Goal: Check status: Check status

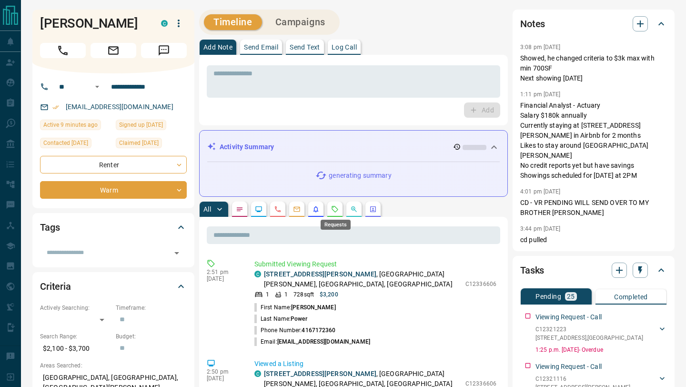
click at [333, 206] on icon "Requests" at bounding box center [335, 209] width 6 height 6
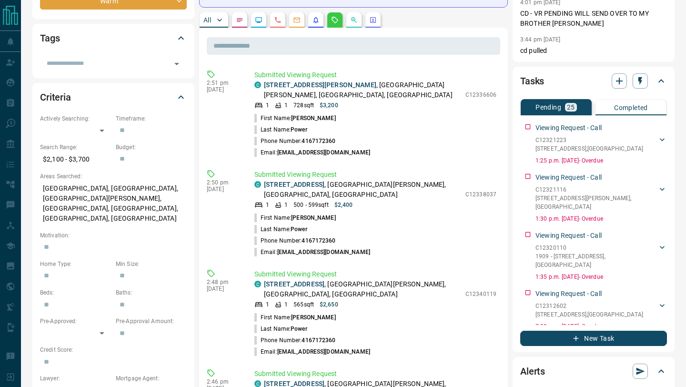
scroll to position [158, 0]
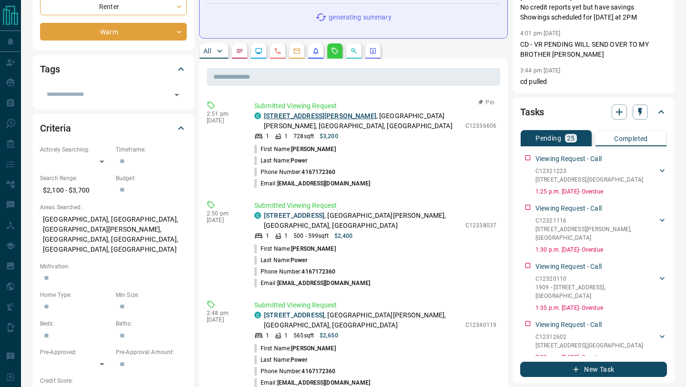
click at [284, 115] on link "[STREET_ADDRESS][PERSON_NAME]" at bounding box center [320, 116] width 112 height 8
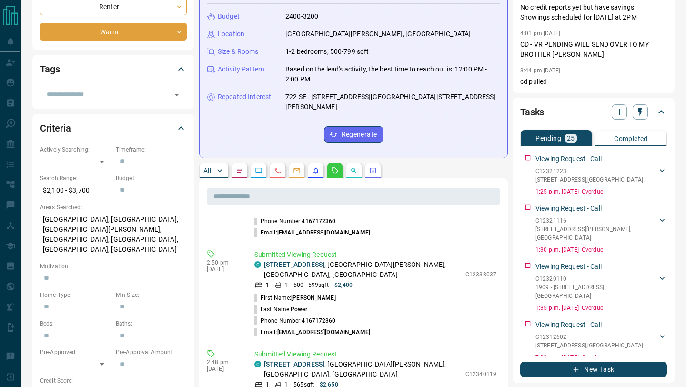
scroll to position [75, 0]
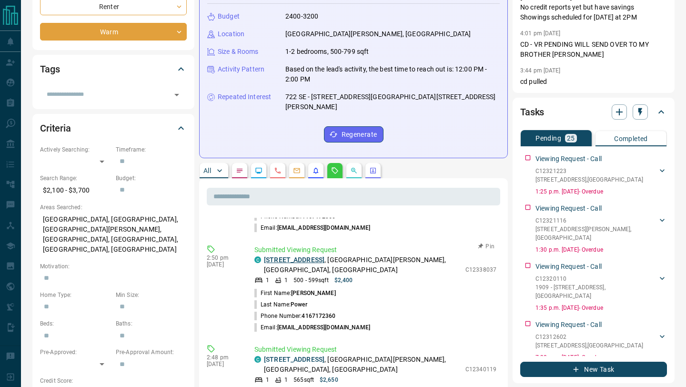
click at [317, 256] on link "[STREET_ADDRESS]" at bounding box center [294, 260] width 61 height 8
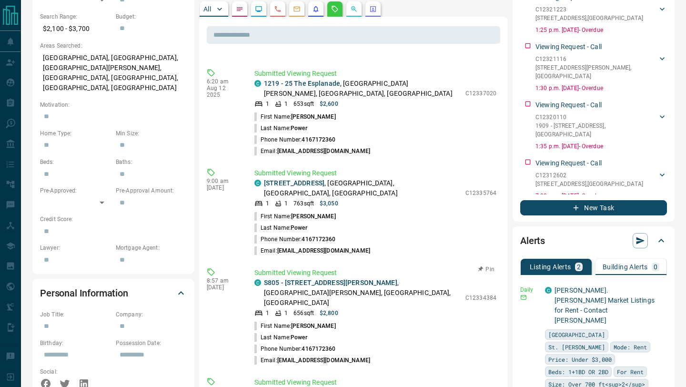
scroll to position [787, 0]
drag, startPoint x: 467, startPoint y: 198, endPoint x: 496, endPoint y: 198, distance: 29.5
click at [496, 294] on p "C12334384" at bounding box center [481, 298] width 31 height 9
copy p "C12334384"
drag, startPoint x: 466, startPoint y: 109, endPoint x: 506, endPoint y: 110, distance: 40.5
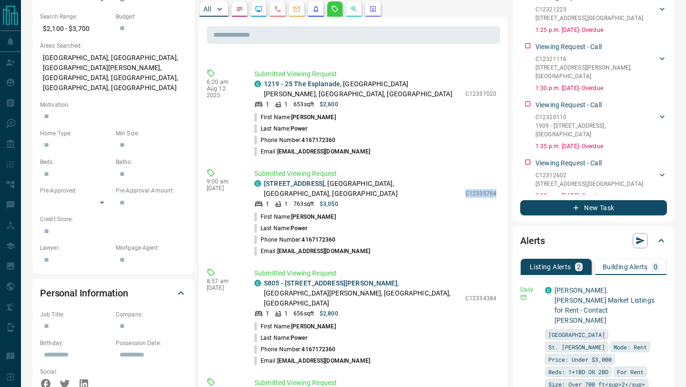
copy p "C12335764"
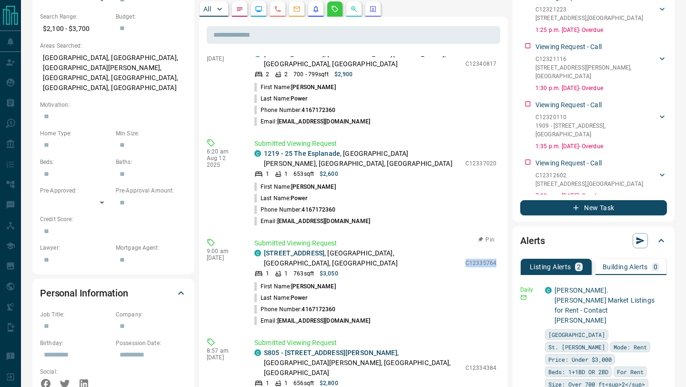
scroll to position [714, 0]
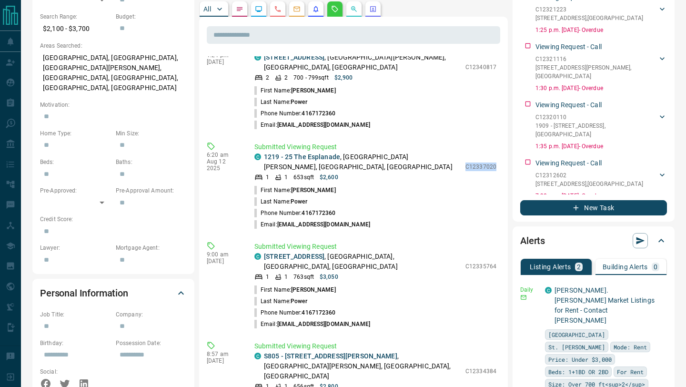
drag, startPoint x: 468, startPoint y: 91, endPoint x: 501, endPoint y: 91, distance: 32.4
copy p "C12337020"
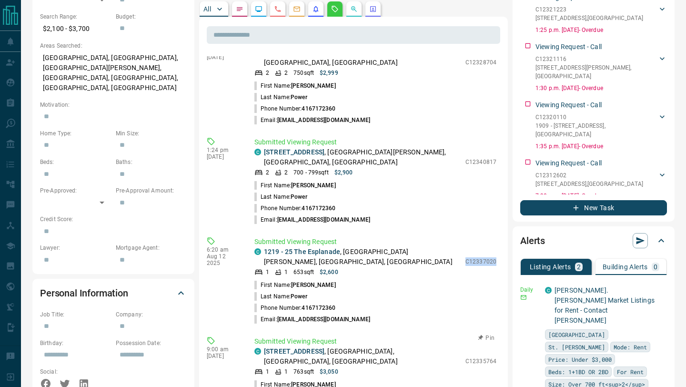
scroll to position [598, 0]
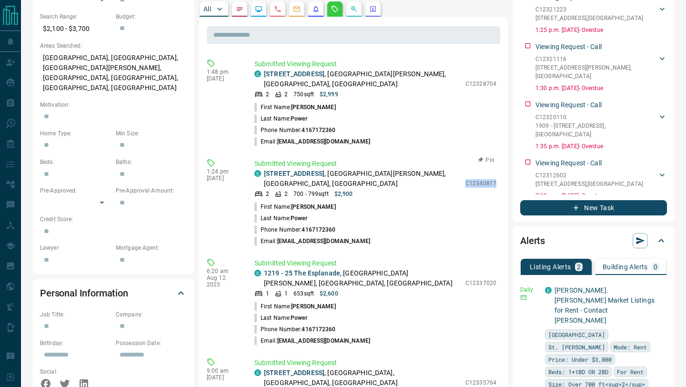
drag, startPoint x: 468, startPoint y: 113, endPoint x: 504, endPoint y: 114, distance: 36.2
copy p "C12340817"
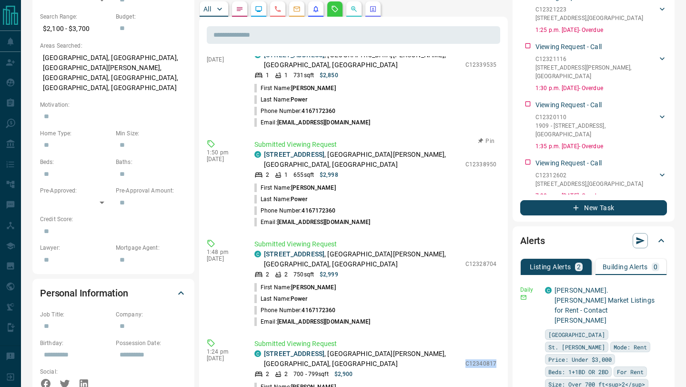
scroll to position [408, 0]
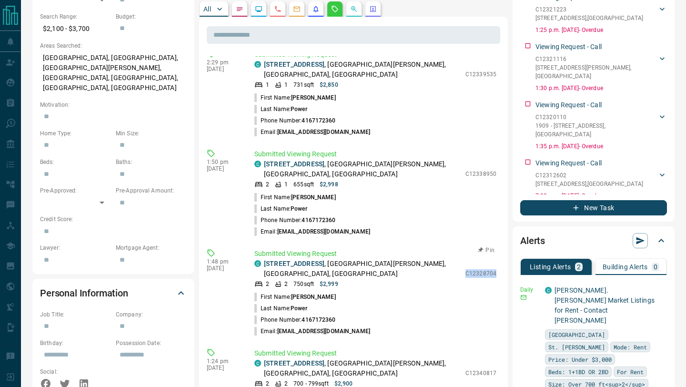
drag, startPoint x: 468, startPoint y: 207, endPoint x: 501, endPoint y: 208, distance: 32.9
copy p "C12328704"
drag, startPoint x: 468, startPoint y: 118, endPoint x: 500, endPoint y: 118, distance: 32.9
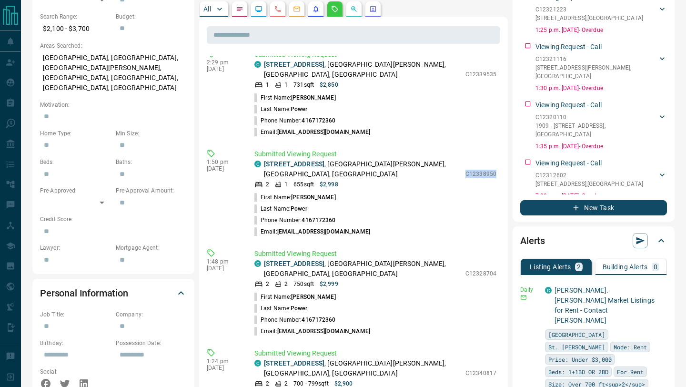
copy p "C12338950"
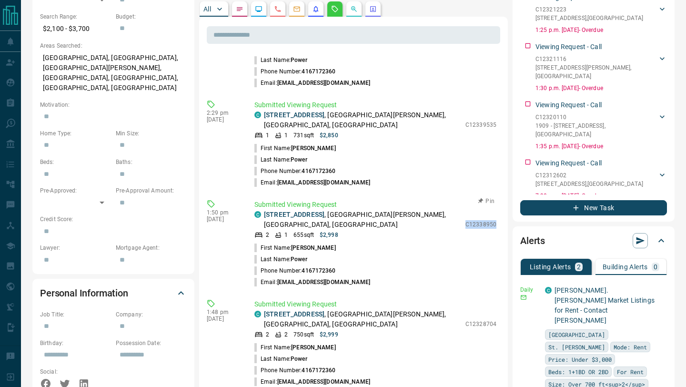
scroll to position [353, 0]
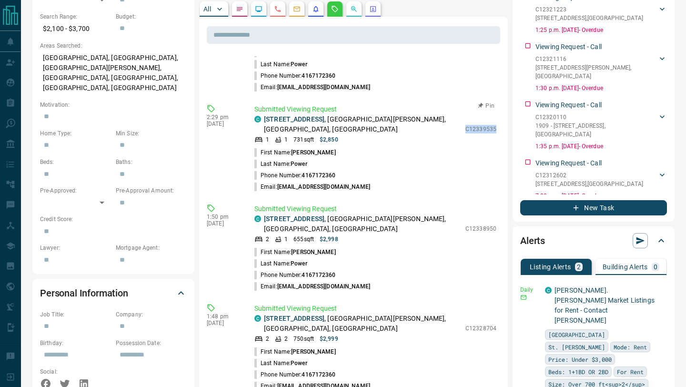
drag, startPoint x: 468, startPoint y: 82, endPoint x: 497, endPoint y: 83, distance: 29.6
click at [497, 104] on div "Submitted Viewing Request C [STREET_ADDRESS][PERSON_NAME] 1 1 731 sqft $2,850 C…" at bounding box center [377, 148] width 246 height 88
copy p "C12339535"
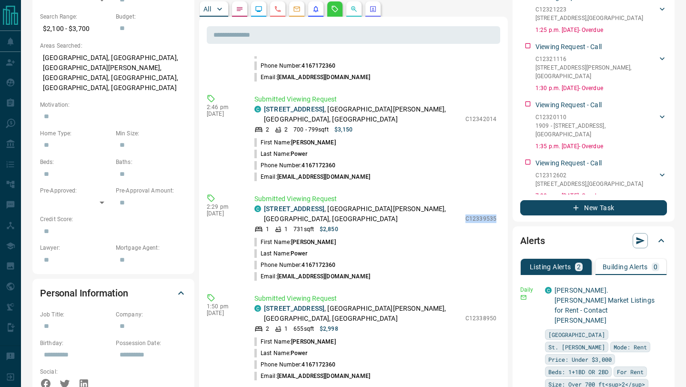
scroll to position [239, 0]
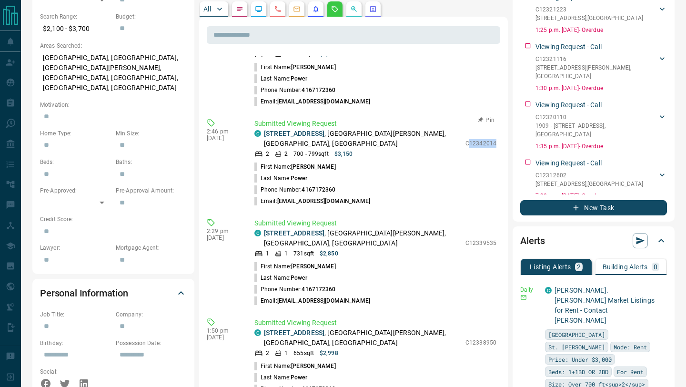
drag, startPoint x: 469, startPoint y: 105, endPoint x: 504, endPoint y: 106, distance: 34.3
drag, startPoint x: 467, startPoint y: 107, endPoint x: 499, endPoint y: 108, distance: 31.9
click at [499, 119] on div "Submitted Viewing Request [GEOGRAPHIC_DATA][STREET_ADDRESS][PERSON_NAME] 2 2 70…" at bounding box center [377, 163] width 246 height 88
copy p "C12342014"
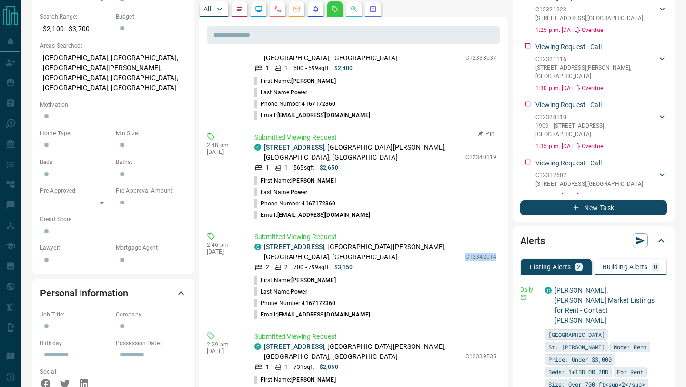
scroll to position [123, 0]
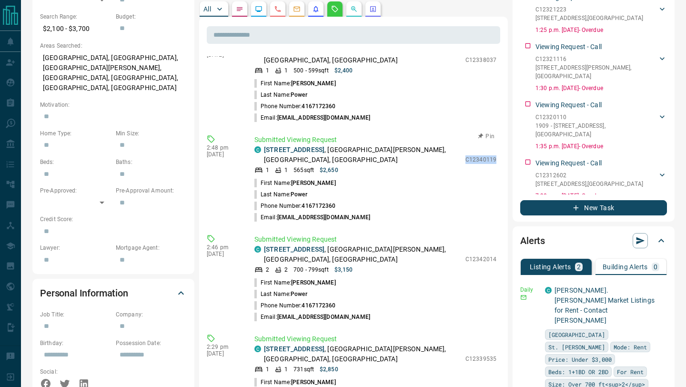
drag, startPoint x: 468, startPoint y: 134, endPoint x: 501, endPoint y: 134, distance: 33.4
copy p "C12340119"
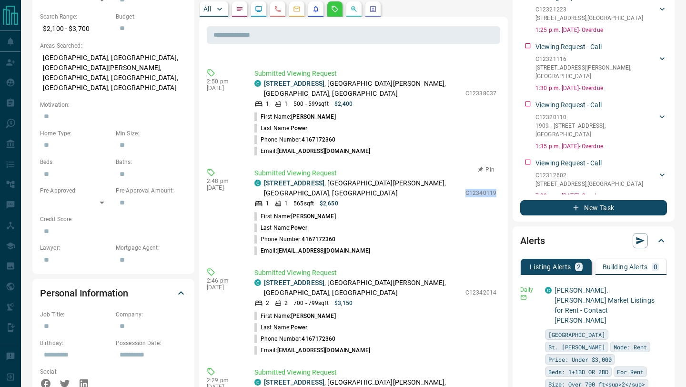
scroll to position [19, 0]
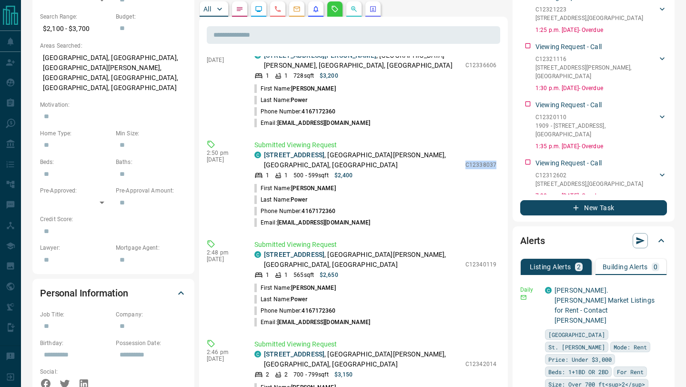
drag, startPoint x: 467, startPoint y: 146, endPoint x: 501, endPoint y: 146, distance: 34.3
copy p "C12338037"
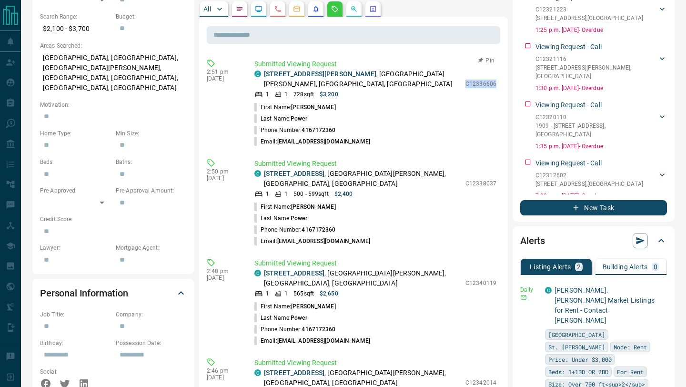
drag, startPoint x: 468, startPoint y: 69, endPoint x: 496, endPoint y: 69, distance: 28.6
click at [496, 80] on p "C12336606" at bounding box center [481, 84] width 31 height 9
